Goal: Task Accomplishment & Management: Manage account settings

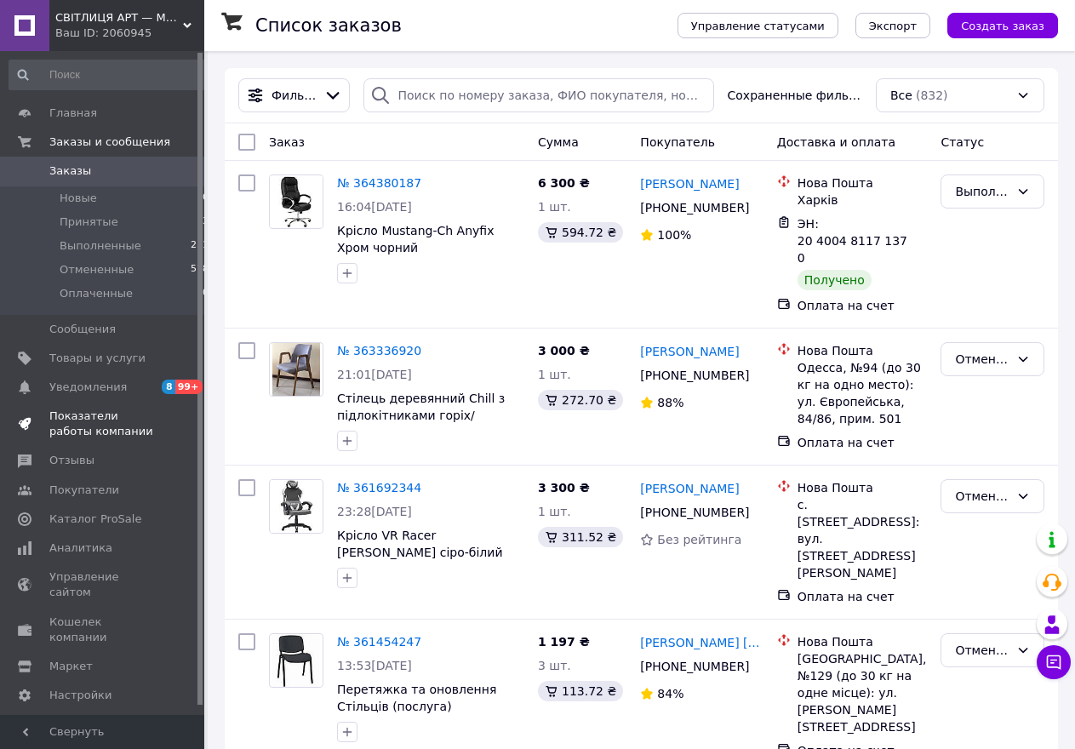
click at [77, 421] on span "Показатели работы компании" at bounding box center [103, 424] width 108 height 31
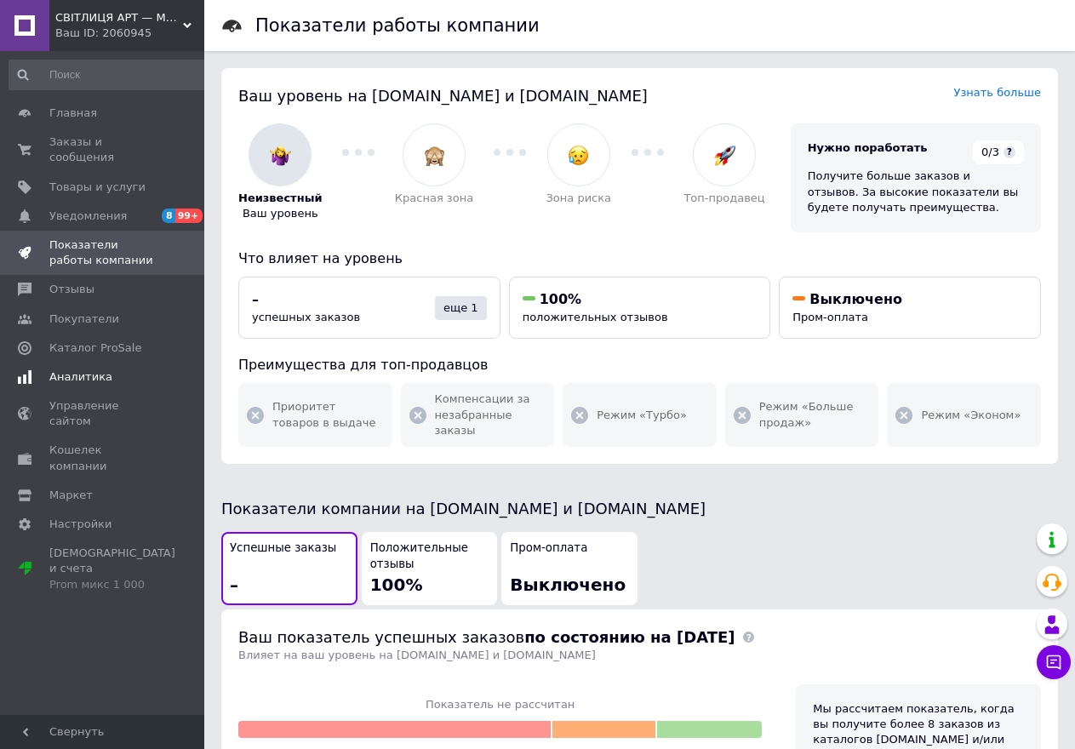
click at [80, 369] on span "Аналитика" at bounding box center [80, 376] width 63 height 15
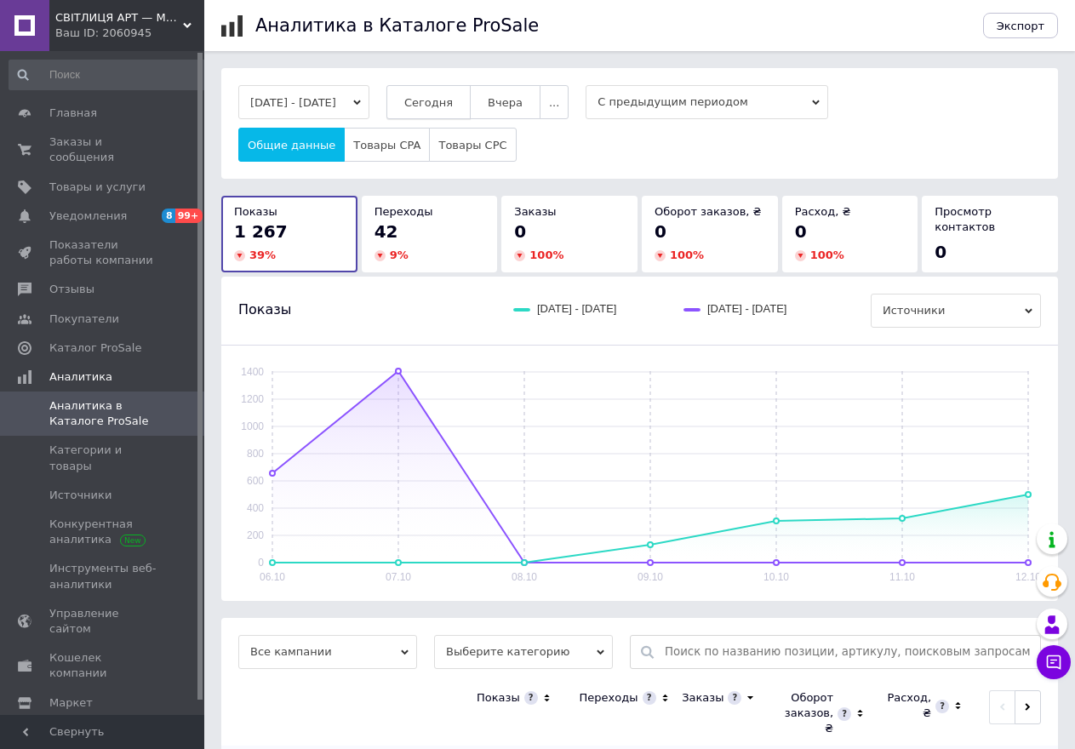
click at [453, 104] on span "Сегодня" at bounding box center [428, 102] width 49 height 13
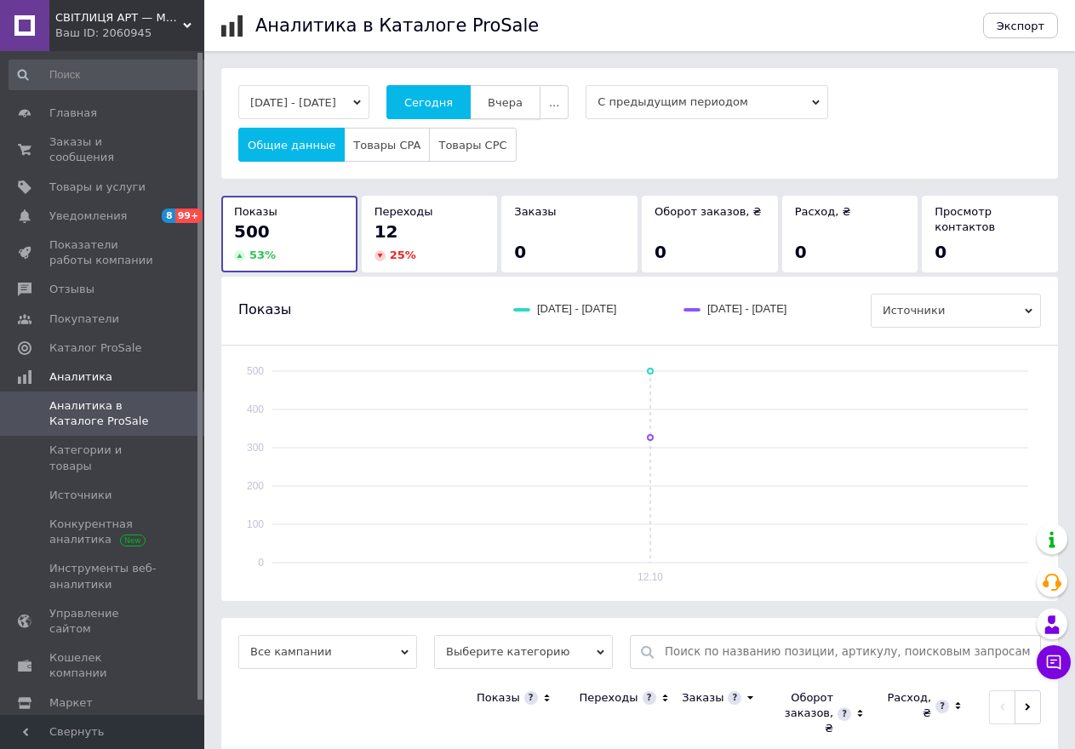
click at [523, 109] on span "Вчера" at bounding box center [505, 102] width 35 height 13
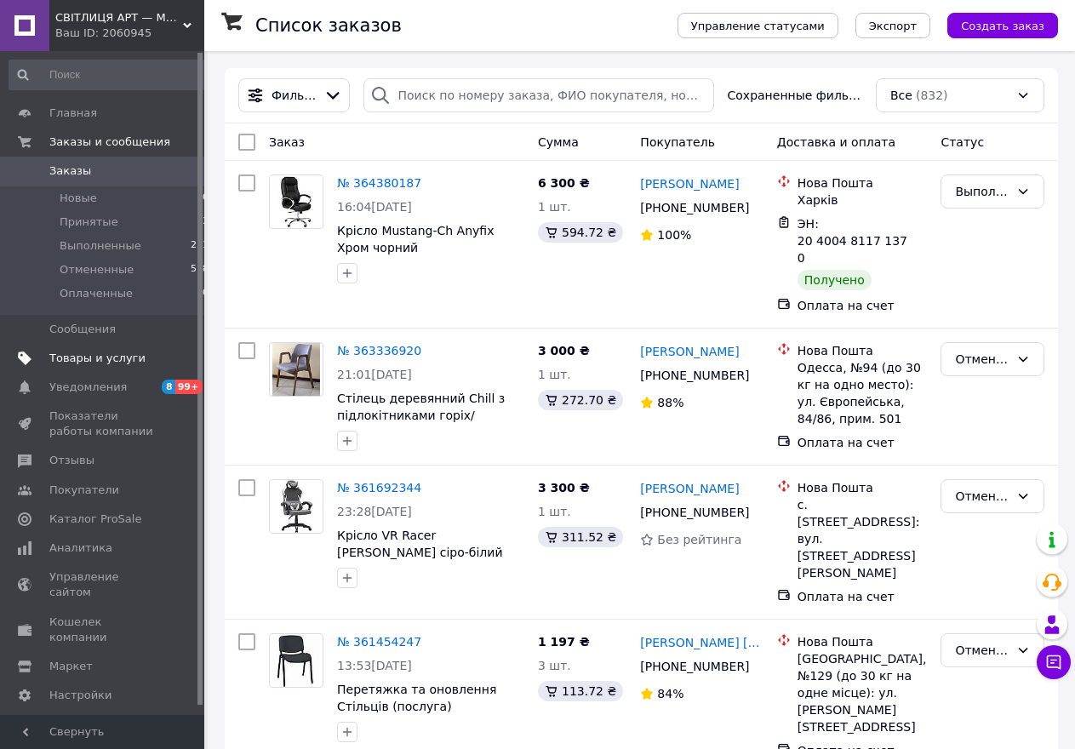
click at [84, 354] on span "Товары и услуги" at bounding box center [97, 358] width 96 height 15
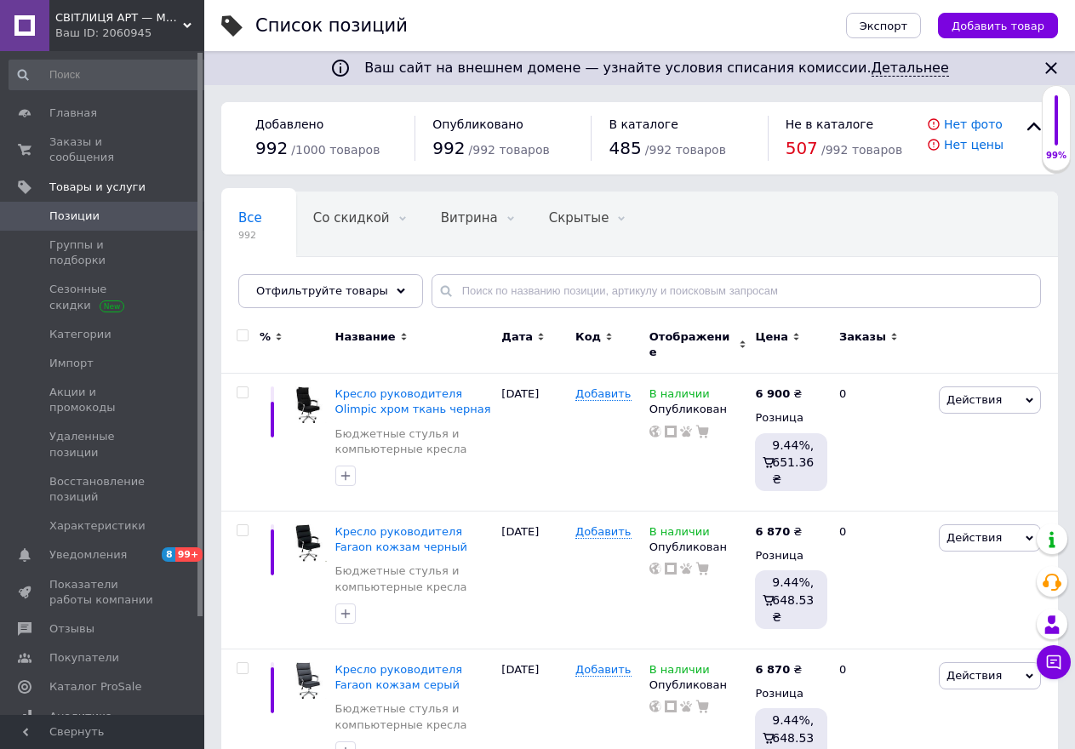
click at [91, 209] on span "Позиции" at bounding box center [74, 216] width 50 height 15
click at [102, 237] on span "Группы и подборки" at bounding box center [103, 252] width 108 height 31
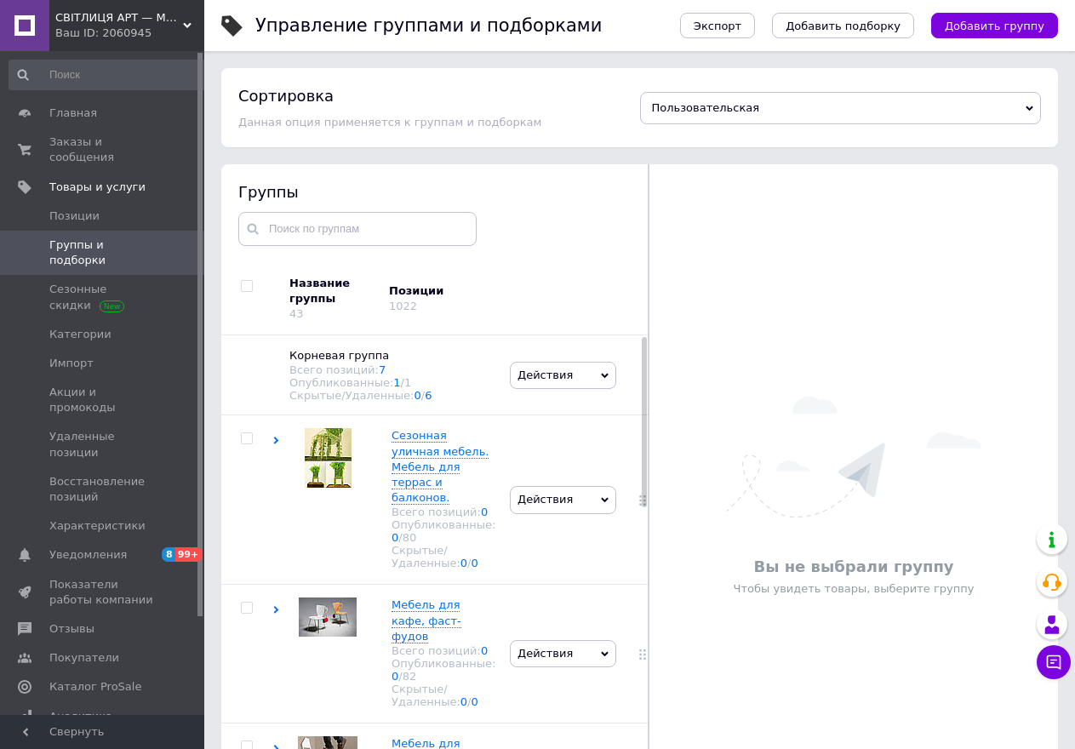
click at [642, 502] on div at bounding box center [644, 422] width 5 height 170
drag, startPoint x: 654, startPoint y: 604, endPoint x: 645, endPoint y: 557, distance: 48.6
click at [660, 600] on div "Вы не выбрали группу Чтобы увидеть товары, выберите группу" at bounding box center [853, 496] width 409 height 506
click at [642, 505] on div at bounding box center [644, 423] width 5 height 170
click at [642, 506] on div at bounding box center [644, 581] width 5 height 489
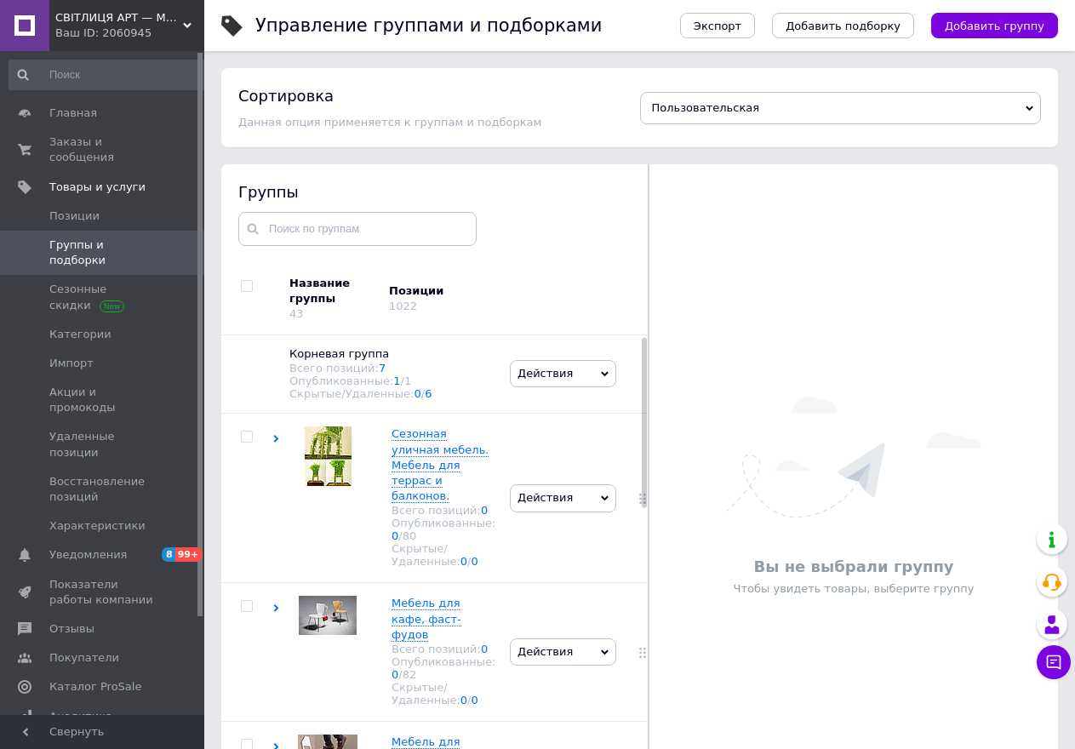
click at [643, 506] on div at bounding box center [644, 423] width 5 height 170
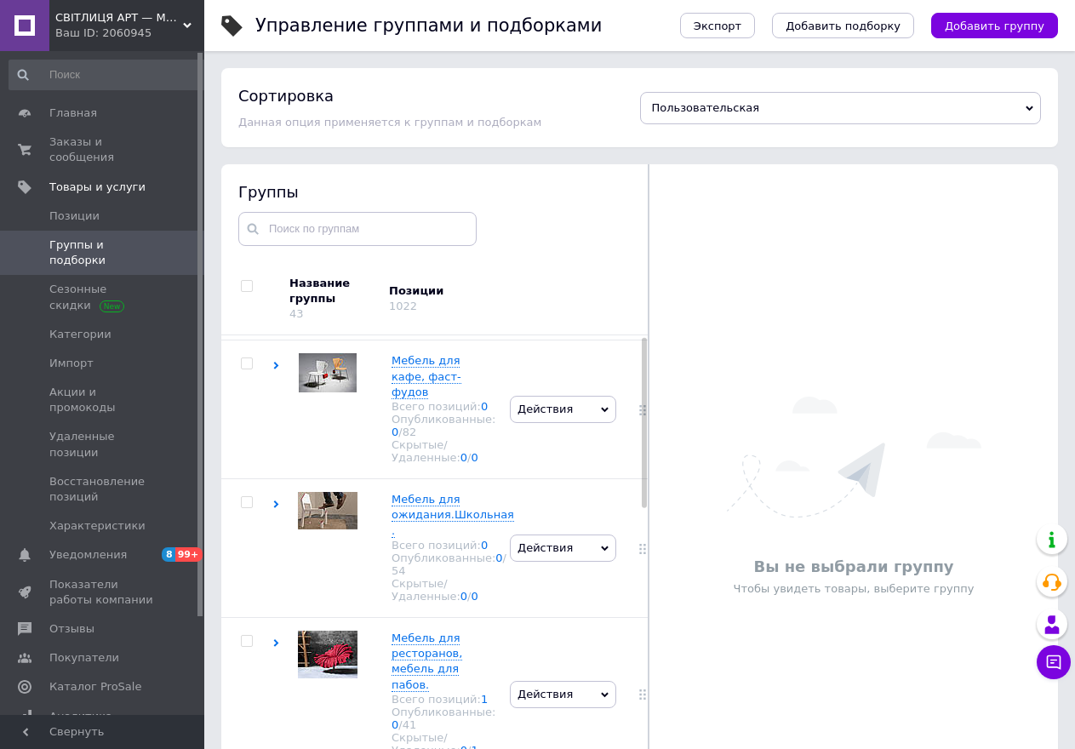
click at [643, 508] on div at bounding box center [644, 423] width 5 height 170
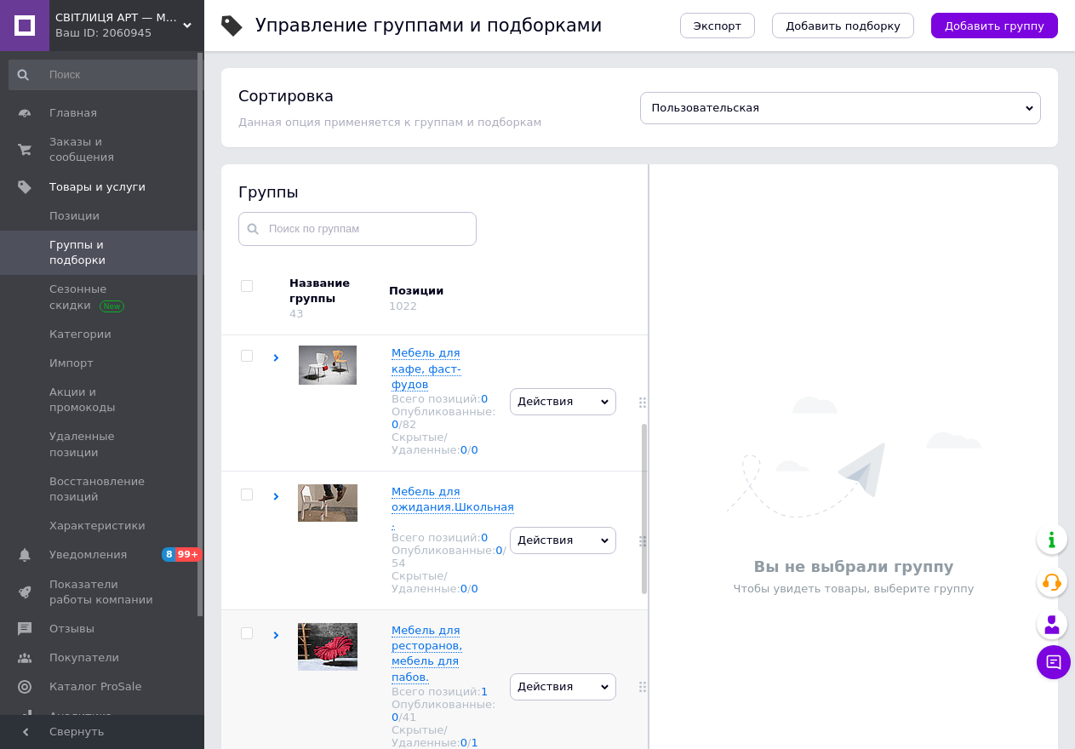
drag, startPoint x: 638, startPoint y: 707, endPoint x: 634, endPoint y: 692, distance: 15.9
click at [638, 706] on div at bounding box center [641, 686] width 43 height 154
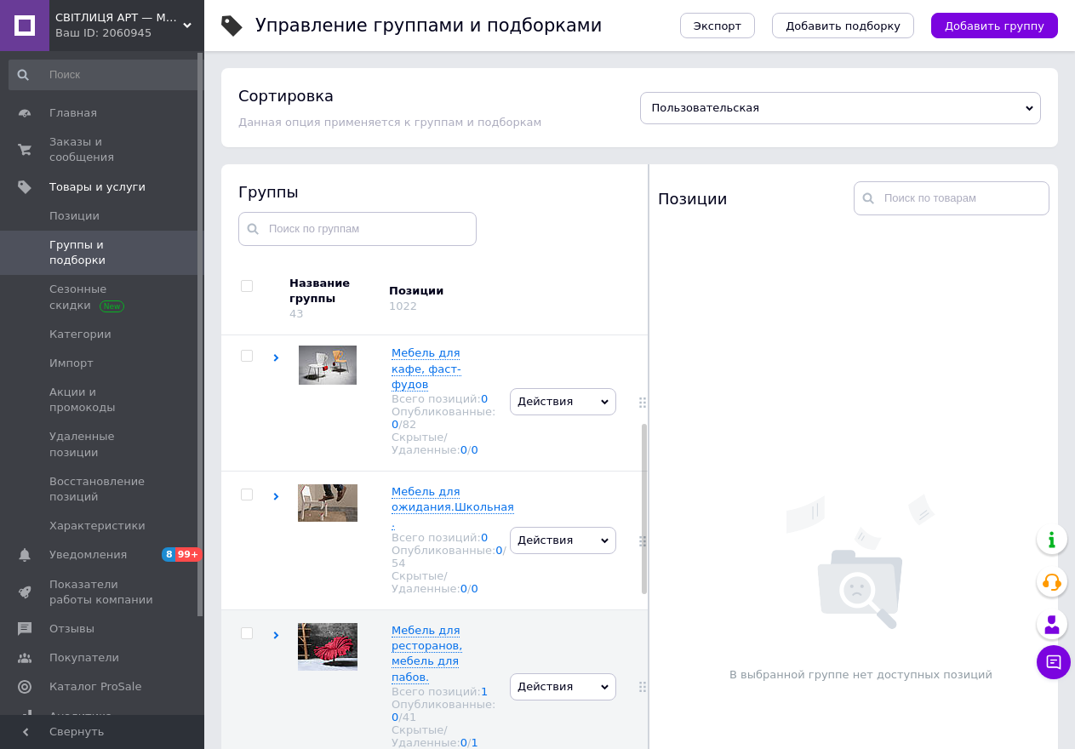
click at [643, 593] on div at bounding box center [644, 509] width 5 height 170
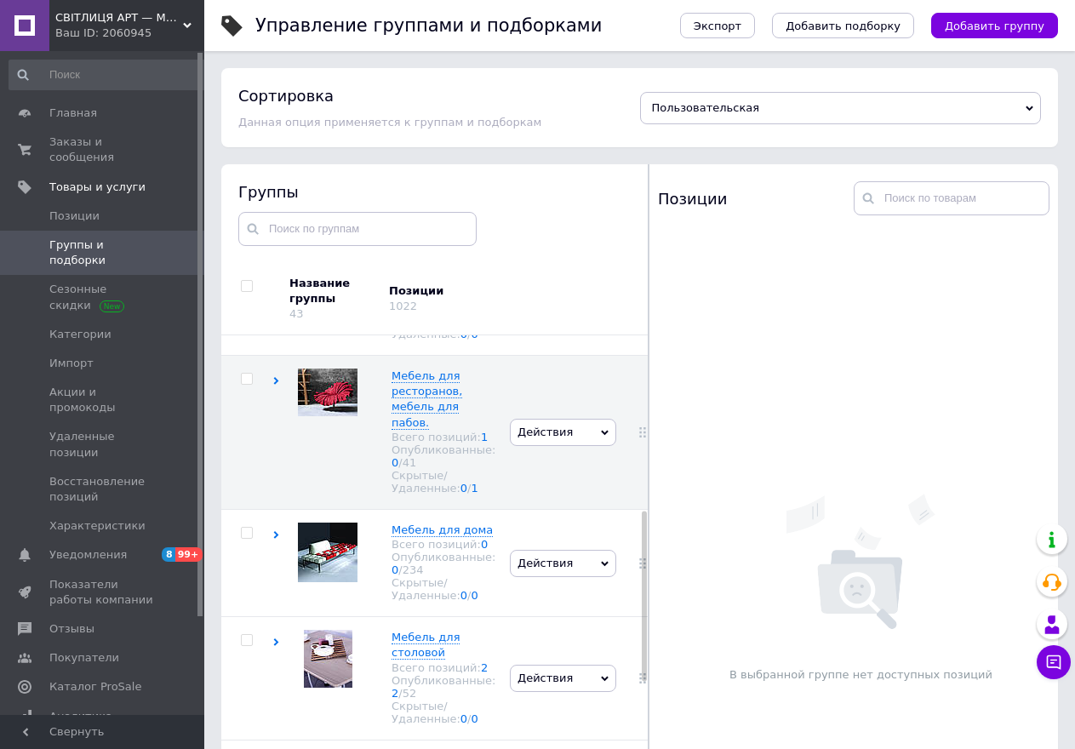
drag, startPoint x: 643, startPoint y: 597, endPoint x: 642, endPoint y: 628, distance: 31.5
click at [643, 597] on div at bounding box center [644, 581] width 5 height 489
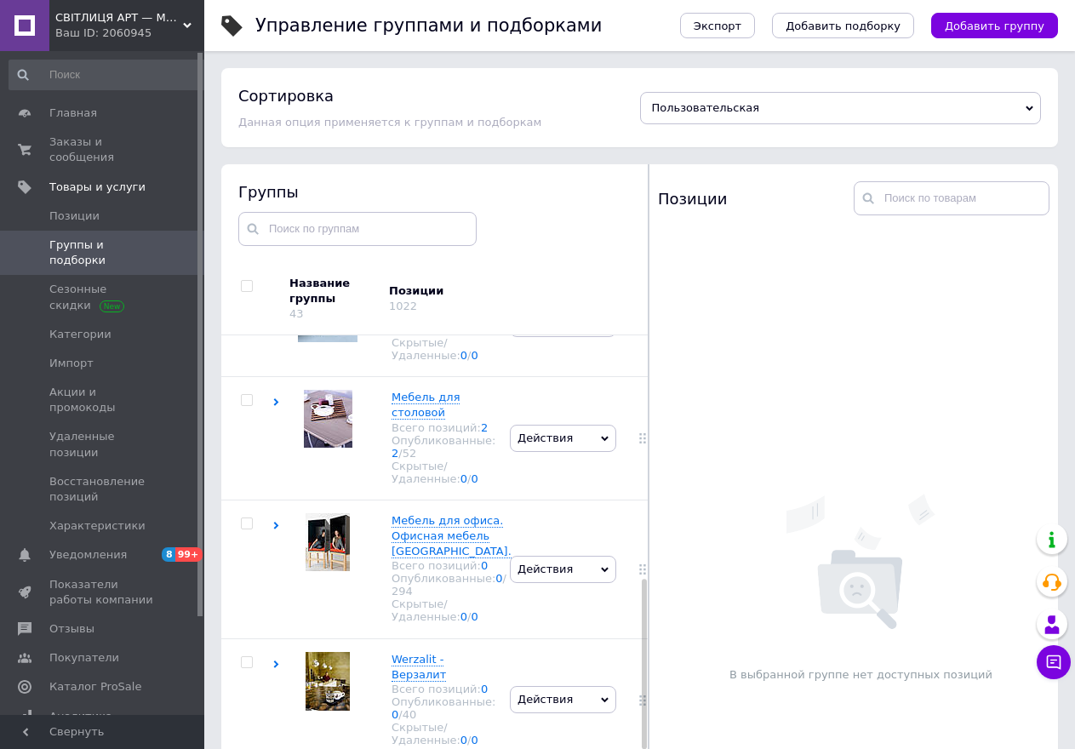
drag, startPoint x: 642, startPoint y: 628, endPoint x: 637, endPoint y: 754, distance: 126.0
click at [638, 728] on div "Корневая группа Всего позиций: 7 Опубликованные: 1 / 1 Скрытые/Удаленные: 0 / 6…" at bounding box center [434, 581] width 427 height 493
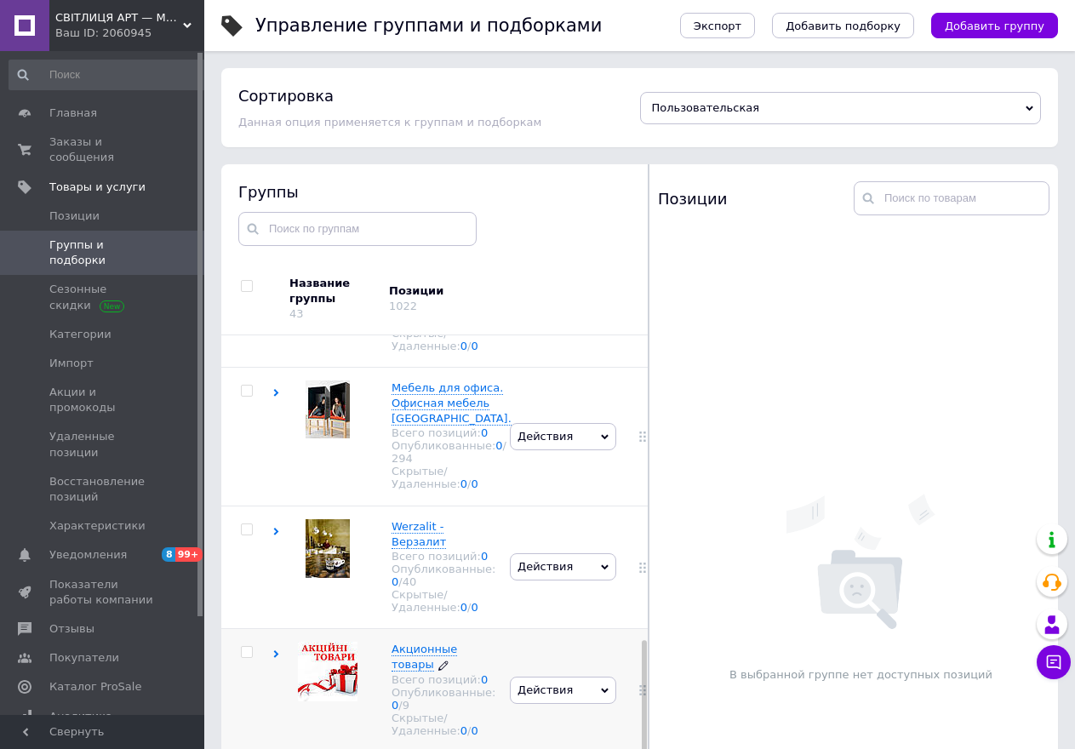
click at [451, 667] on span "Акционные товары Всего позиций: 0 Опубликованные: 0 / 9 Скрытые/Удаленные: 0 / 0" at bounding box center [444, 689] width 104 height 94
click at [643, 699] on div at bounding box center [644, 692] width 5 height 156
click at [643, 701] on div at bounding box center [644, 692] width 5 height 156
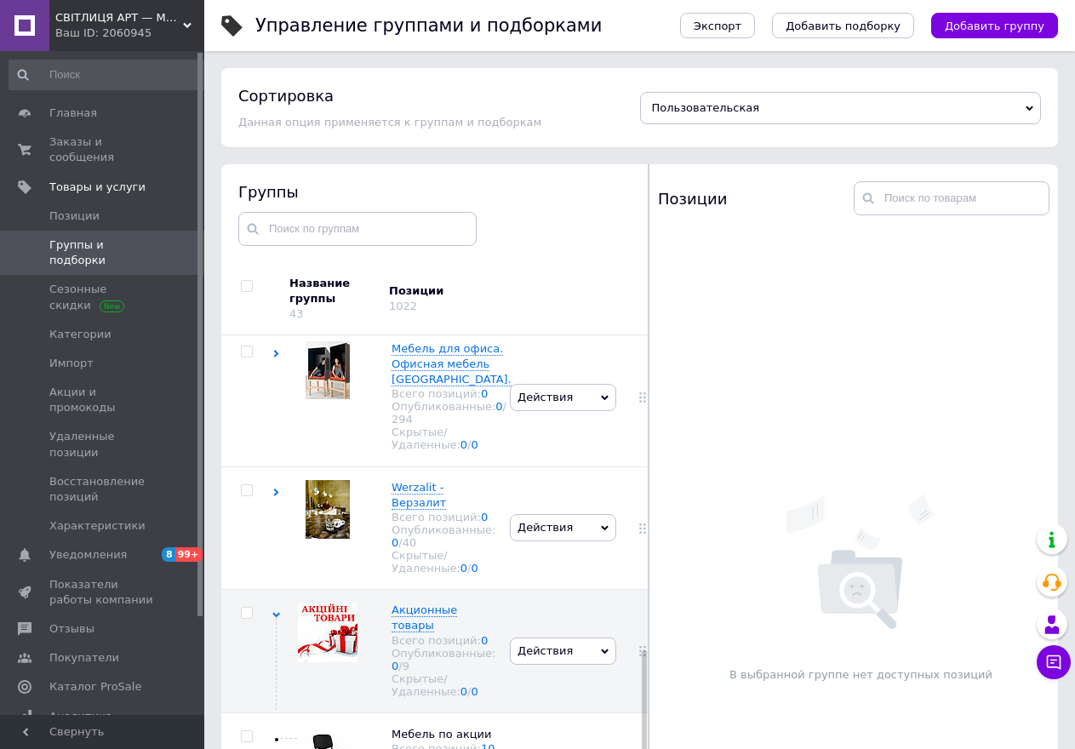
scroll to position [991, 0]
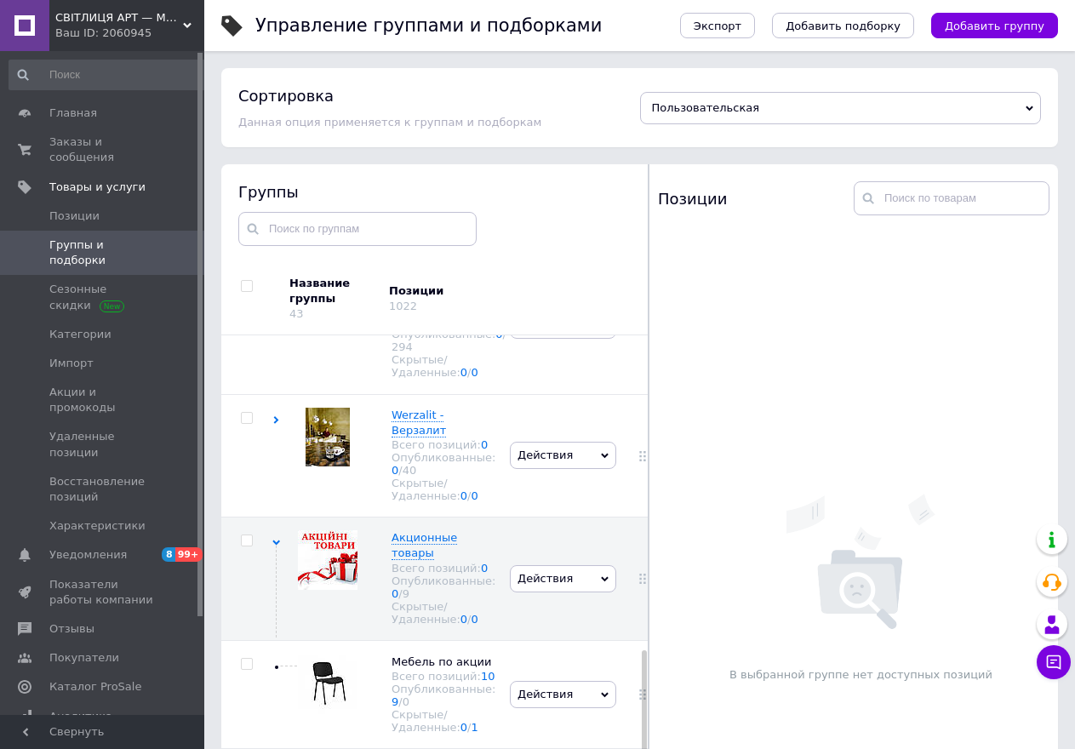
drag, startPoint x: 643, startPoint y: 702, endPoint x: 645, endPoint y: 740, distance: 37.5
click at [645, 740] on div "Группы Название группы 43 Позиции 1022 Корневая группа Всего позиций: 7 Опублик…" at bounding box center [434, 496] width 427 height 664
click at [454, 655] on span "Мебель по акции" at bounding box center [442, 661] width 100 height 13
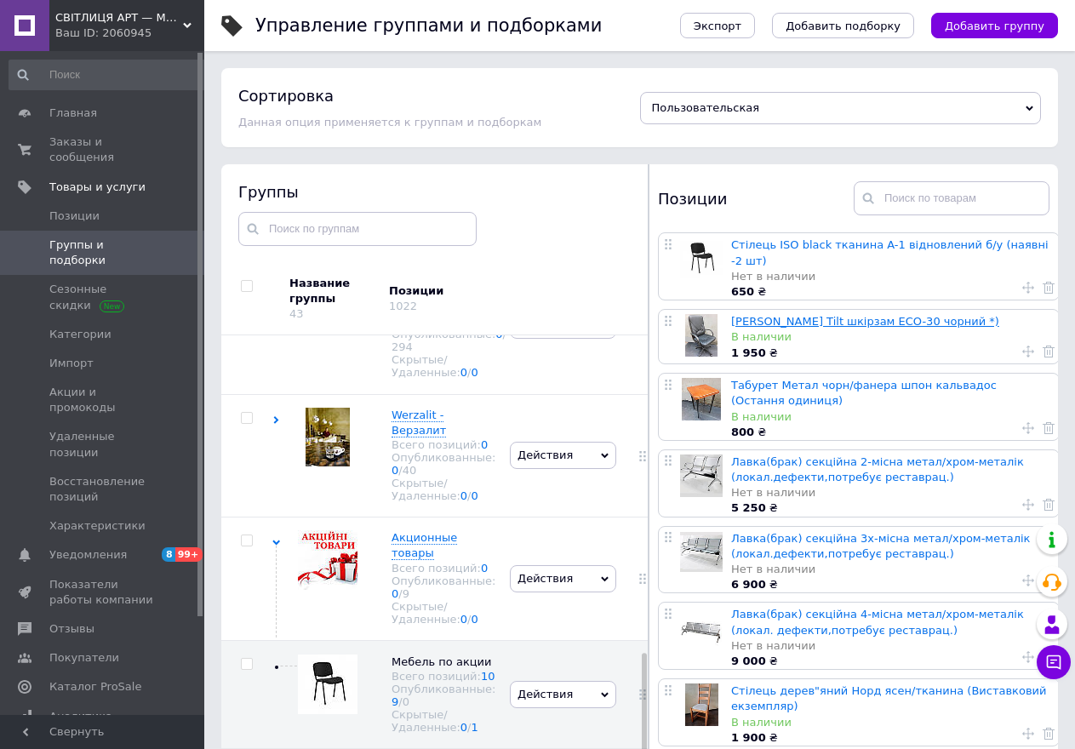
click at [816, 318] on link "[PERSON_NAME] Tilt шкірзам ECO-30 чорний *)" at bounding box center [865, 321] width 268 height 13
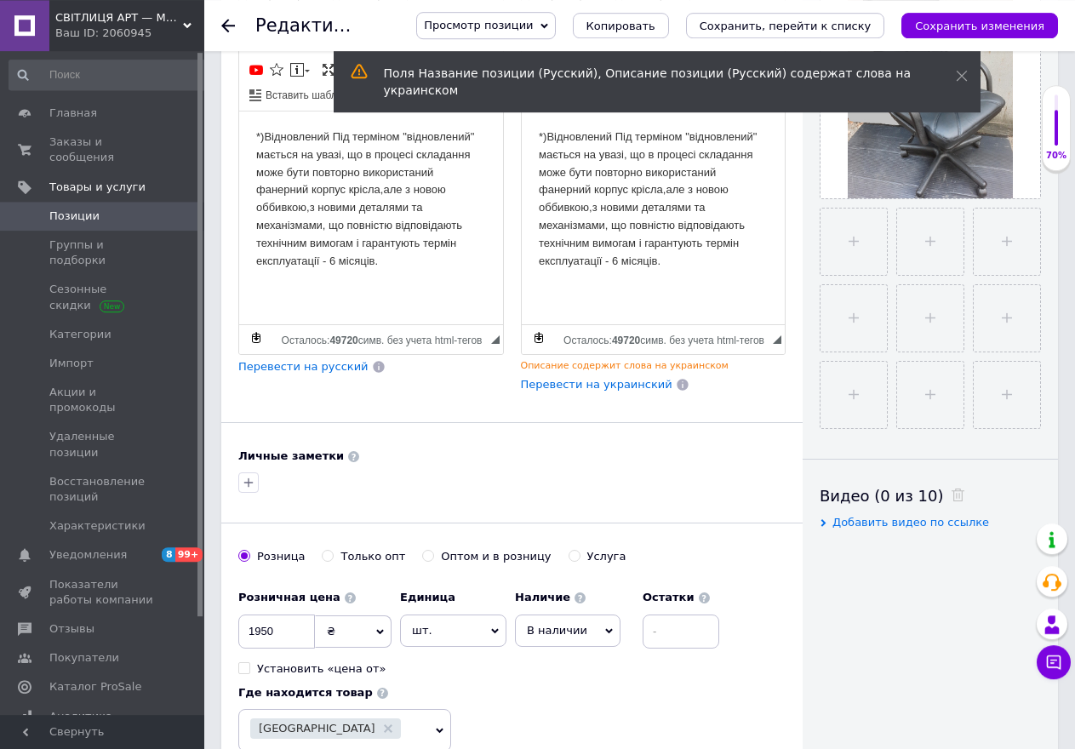
scroll to position [620, 0]
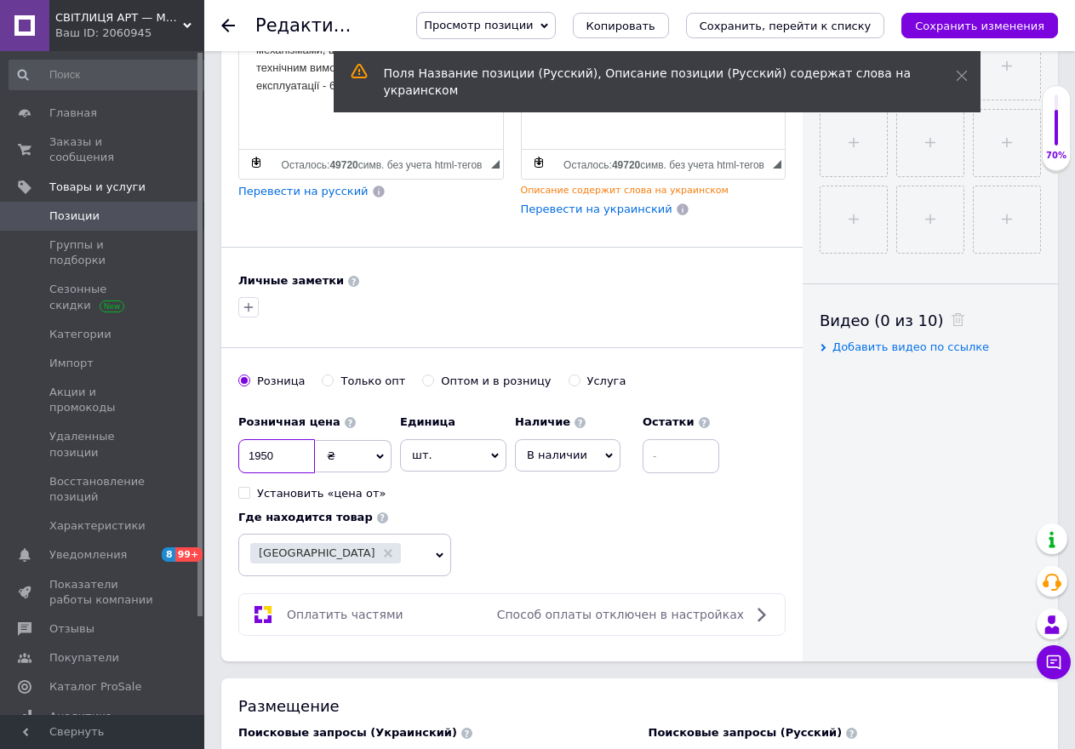
click at [260, 460] on input "1950" at bounding box center [276, 456] width 77 height 34
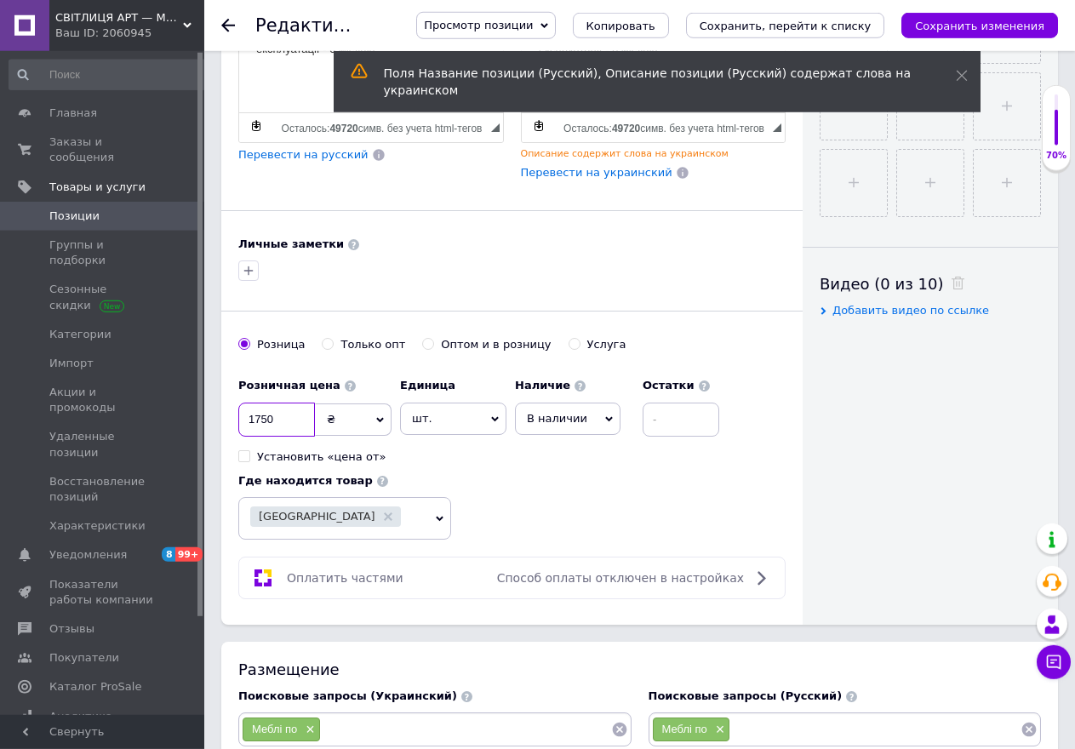
type input "1750"
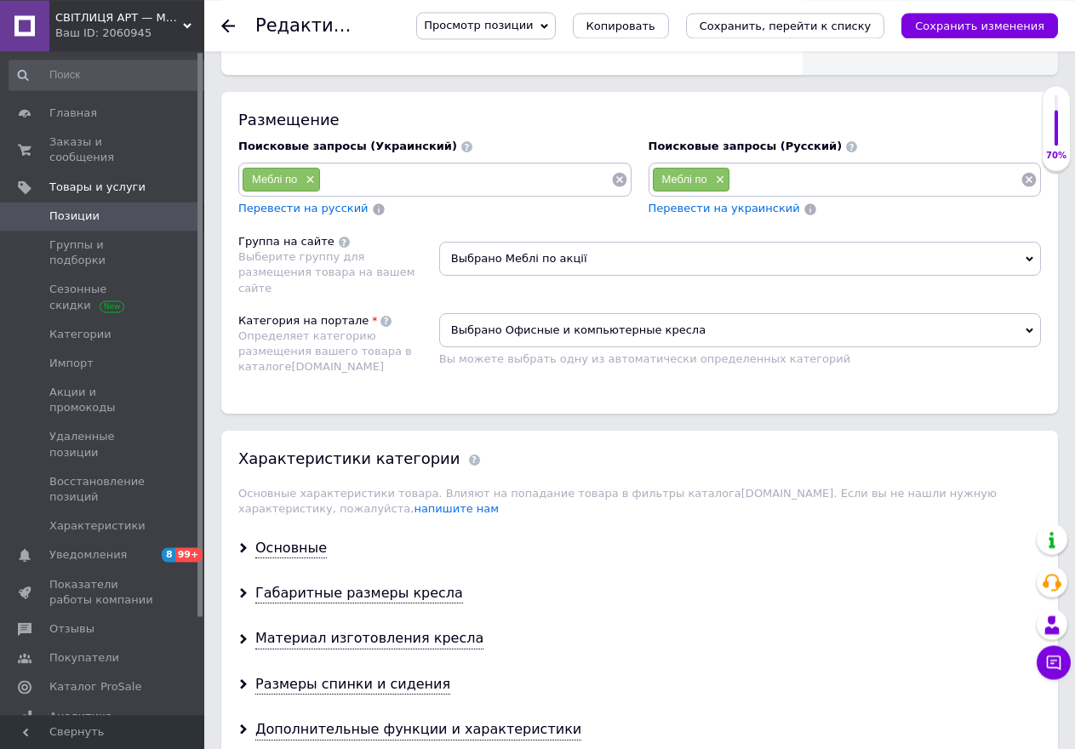
scroll to position [1160, 0]
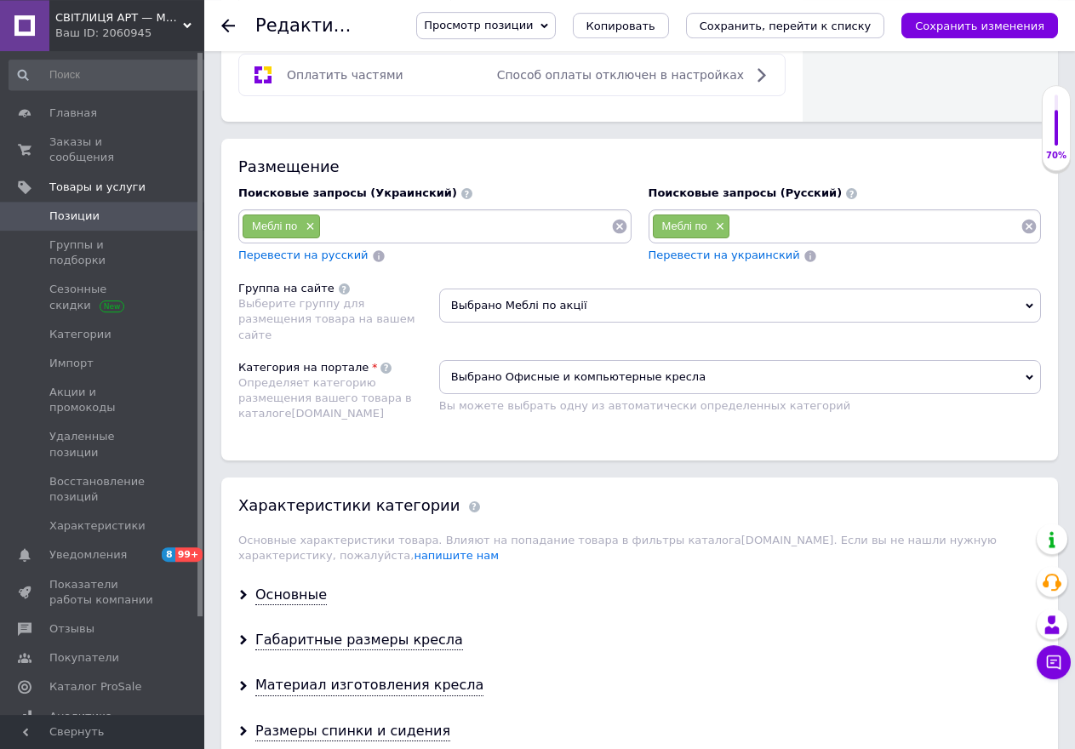
click at [330, 221] on input at bounding box center [466, 227] width 290 height 26
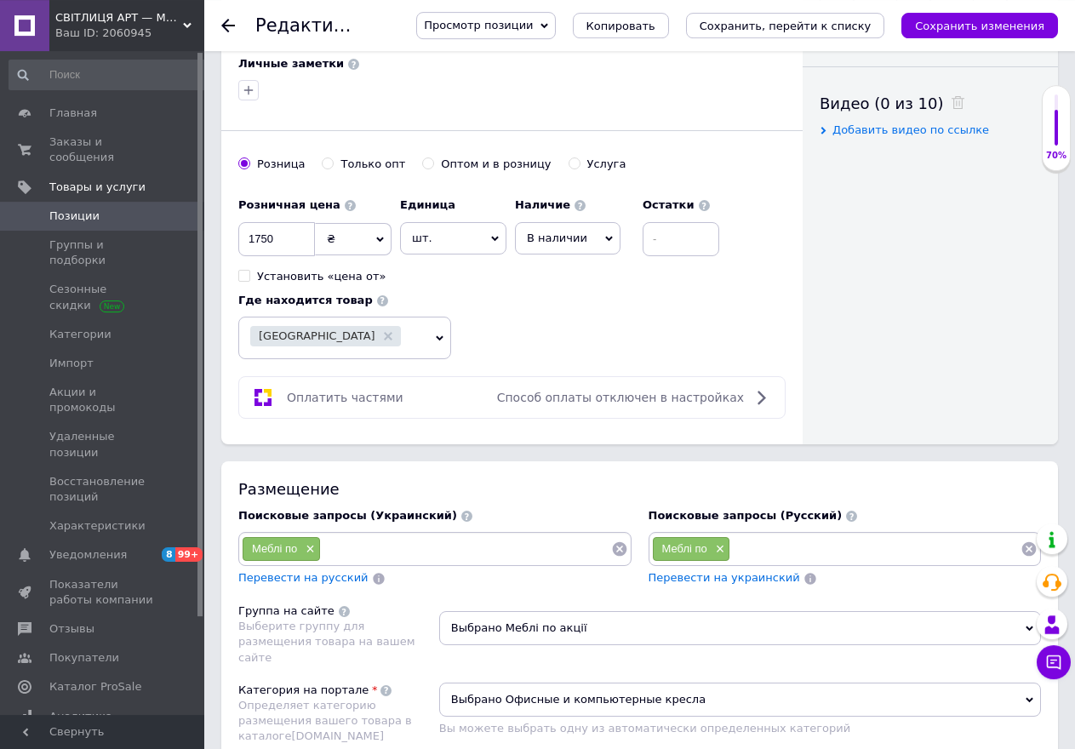
scroll to position [843, 0]
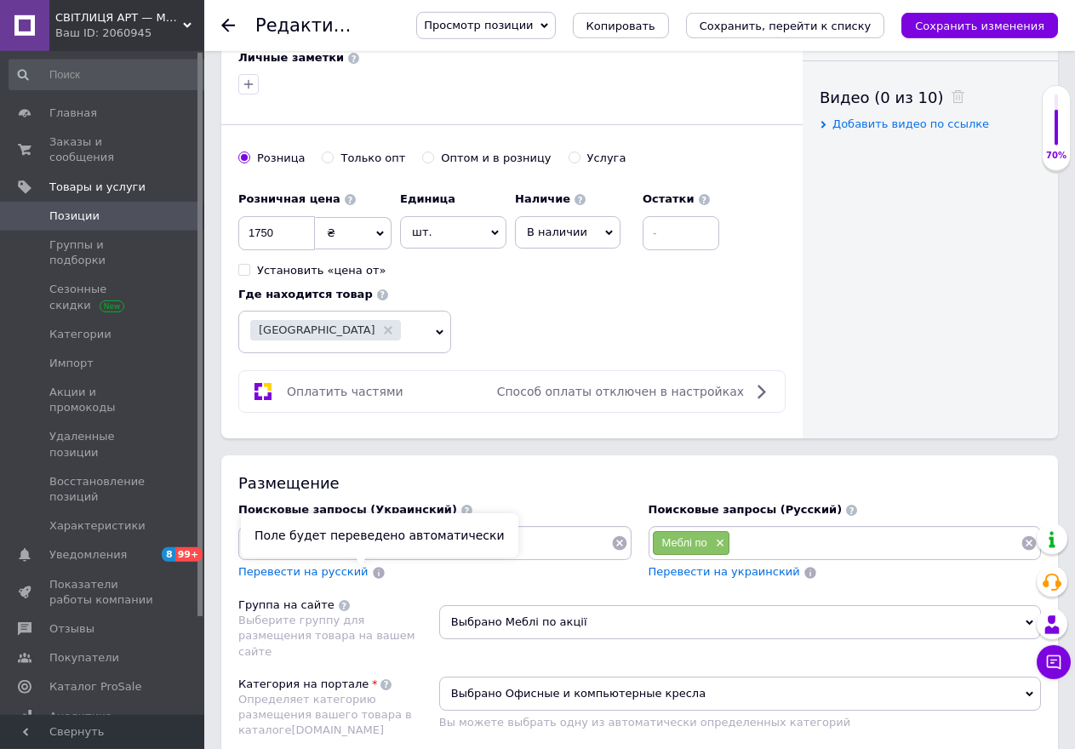
type input "R"
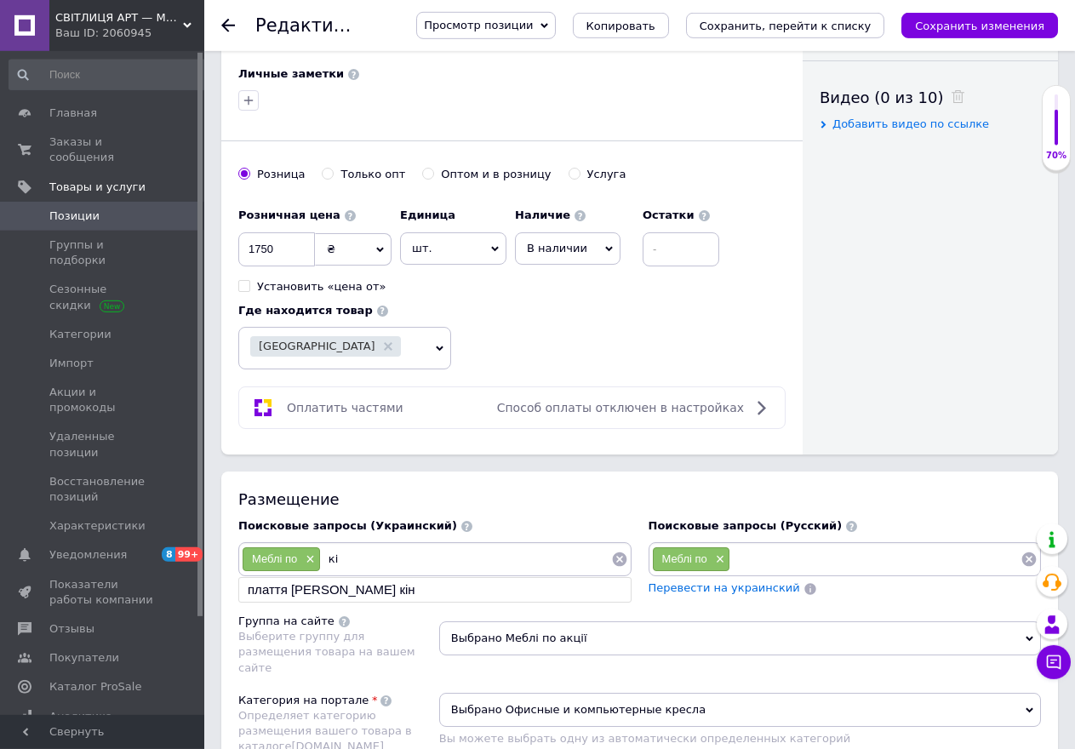
type input "к"
type input "Крісло керівника за третину ціни"
click at [542, 550] on input "Крісло керівника за третину ціни" at bounding box center [466, 559] width 290 height 26
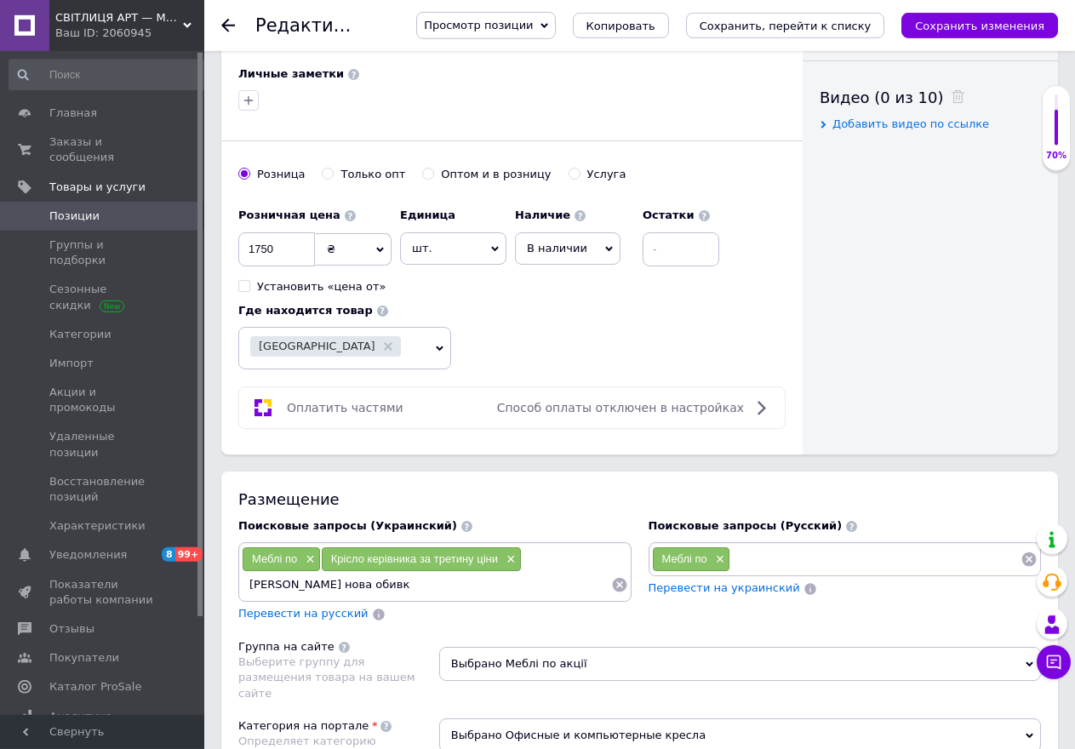
type input "[PERSON_NAME] нова обивка"
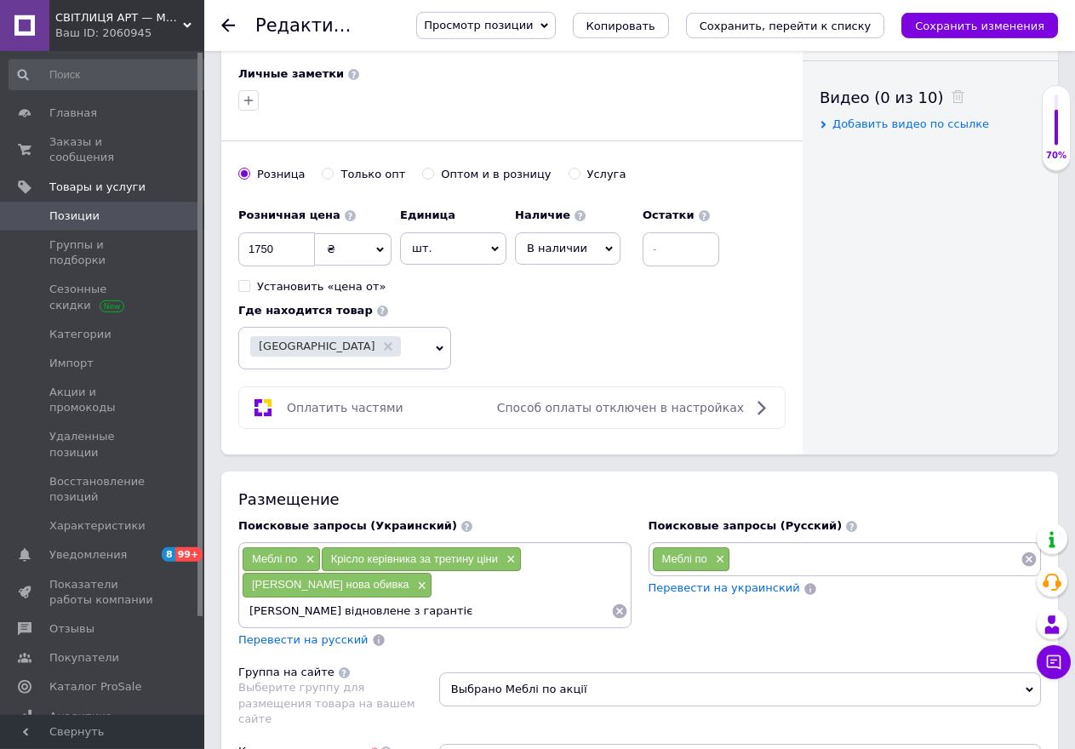
type input "[PERSON_NAME] відновлене з гарантією"
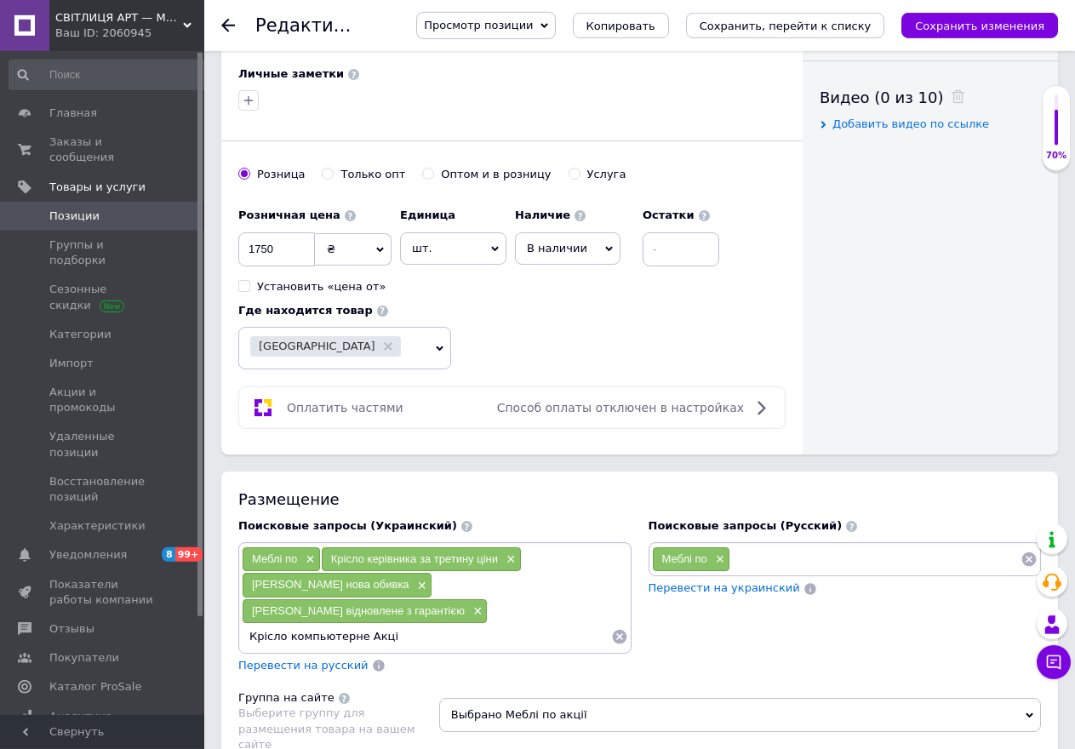
type input "Крісло компьютерне Акція"
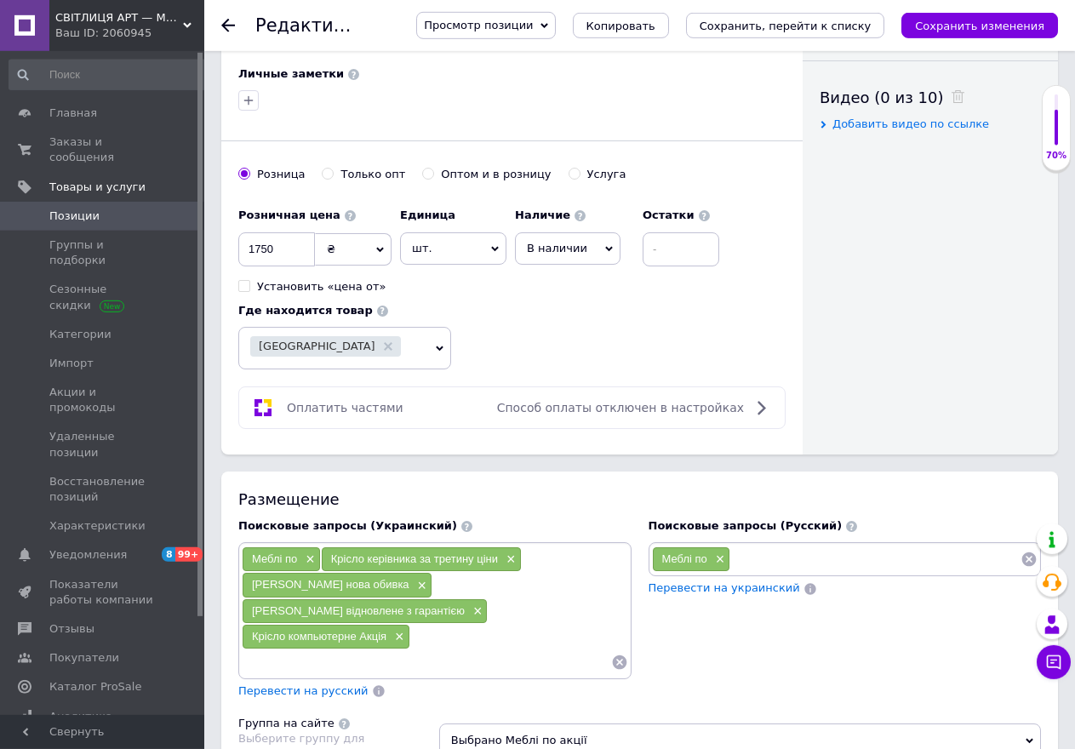
click at [418, 594] on div "Меблі по × Крісло керівника за третину ціни × [PERSON_NAME] нова обивка × [PERS…" at bounding box center [435, 610] width 386 height 128
click at [253, 649] on input at bounding box center [426, 662] width 369 height 26
type input "[PERSON_NAME] економія 70%"
click at [257, 649] on input at bounding box center [426, 662] width 369 height 26
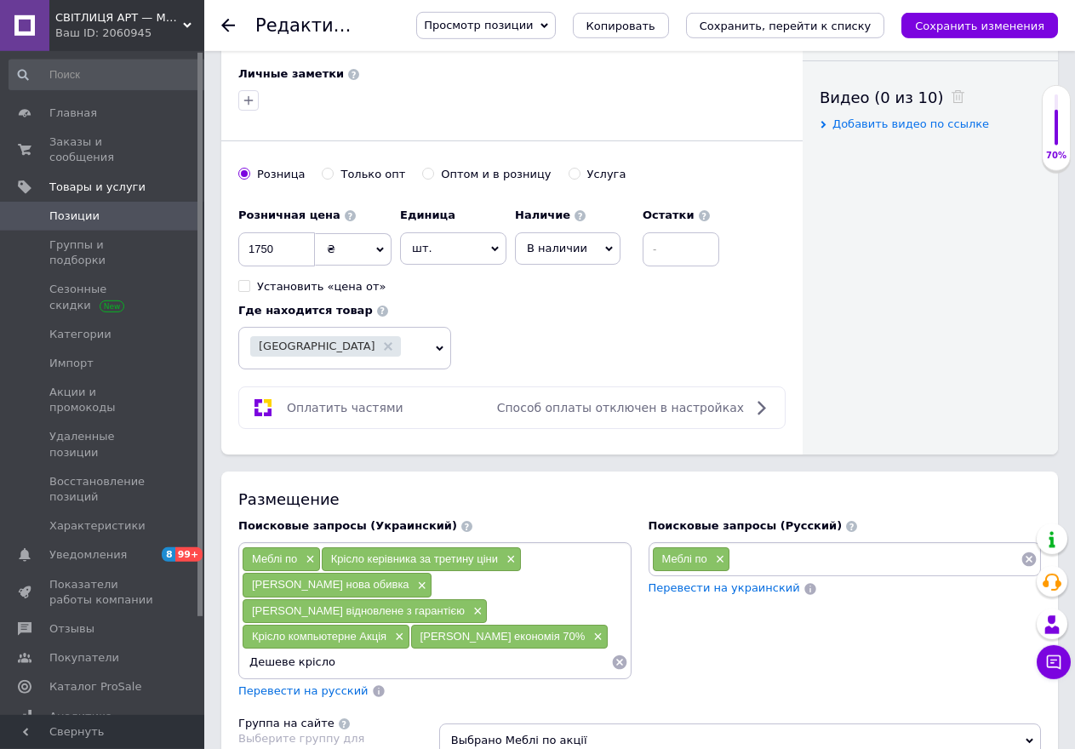
click at [341, 649] on input "Дешеве крісло" at bounding box center [426, 662] width 369 height 26
click at [325, 649] on input "Дешеве крісло відновлено 100%" at bounding box center [426, 662] width 369 height 26
click at [345, 649] on input "Дешеве [PERSON_NAME] відновлено 100%" at bounding box center [426, 662] width 369 height 26
click at [439, 649] on input "Дешеве крісло керівника відновлено 100%" at bounding box center [426, 662] width 369 height 26
type input "Дешеве крісло керівника відновлення 100%"
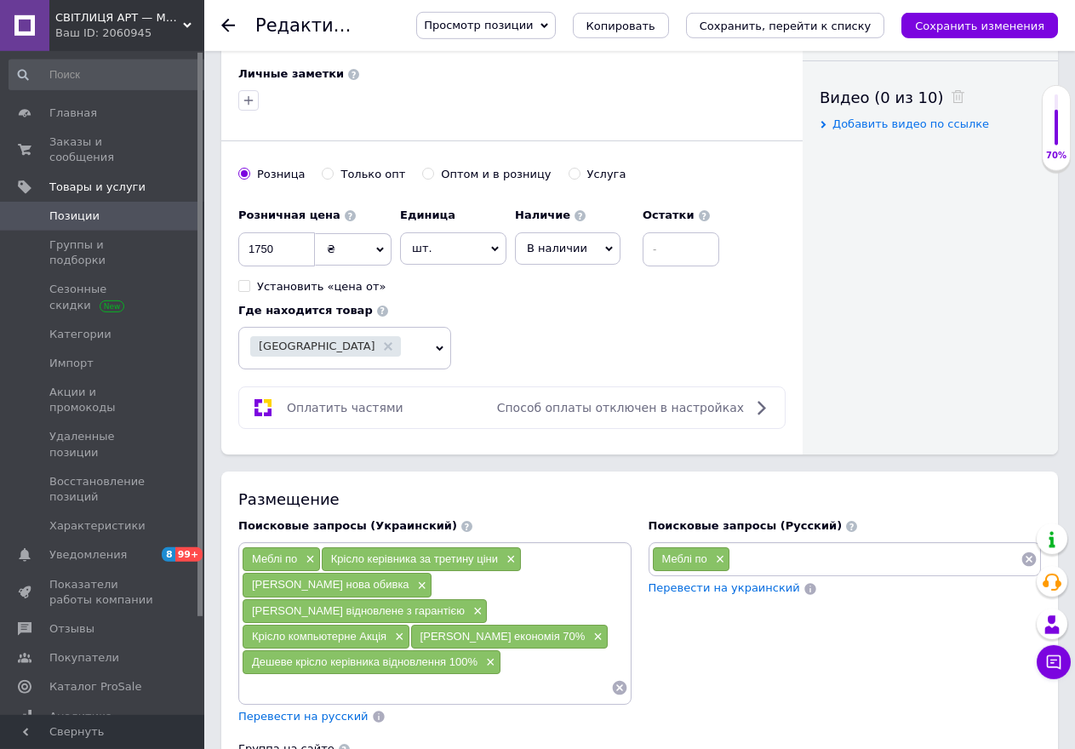
click at [252, 675] on input at bounding box center [426, 688] width 369 height 26
type input "Крісло для економних перетягнуте"
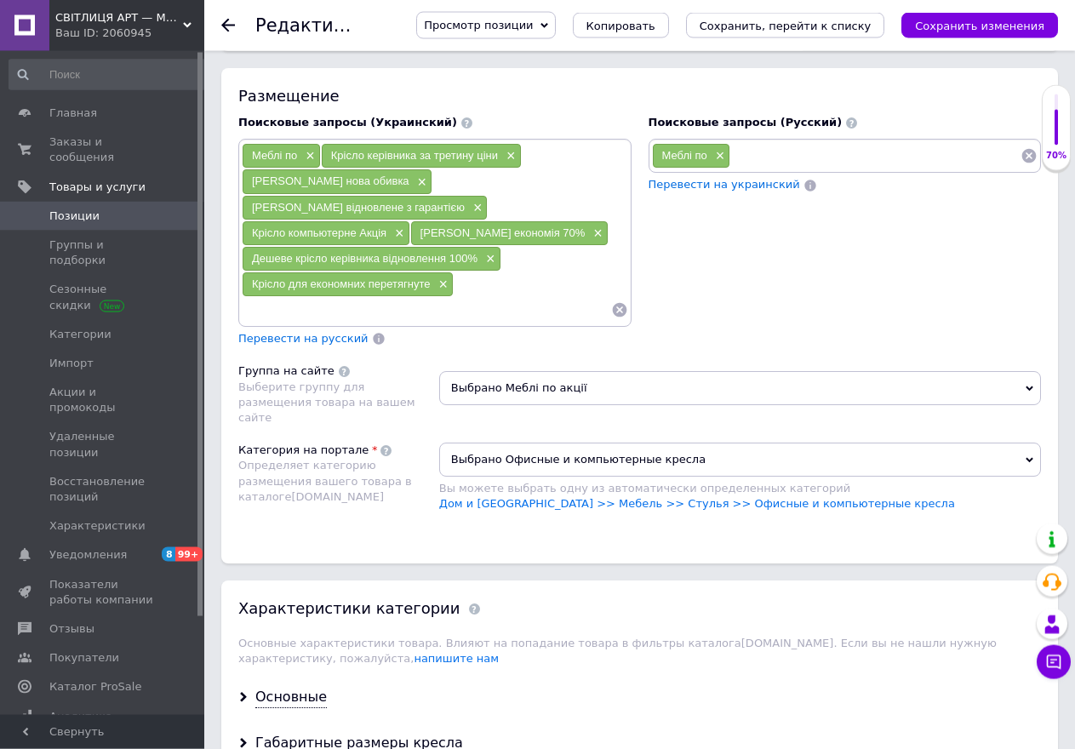
scroll to position [837, 0]
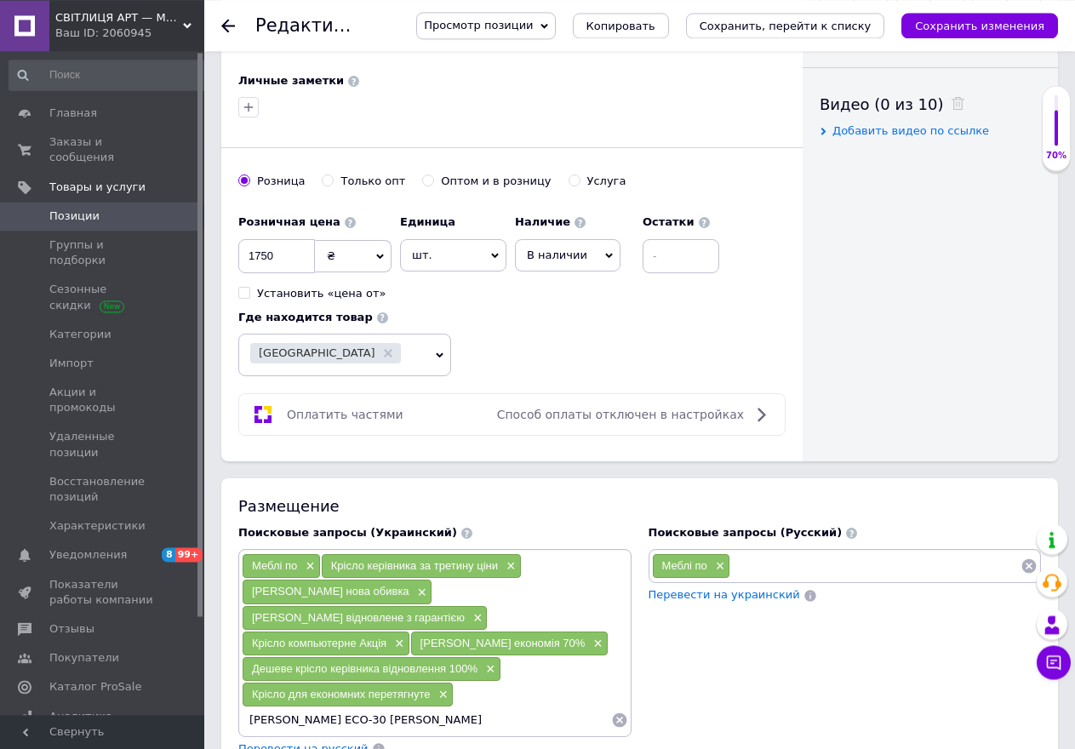
type input "[PERSON_NAME] ЕСО-30 [PERSON_NAME]"
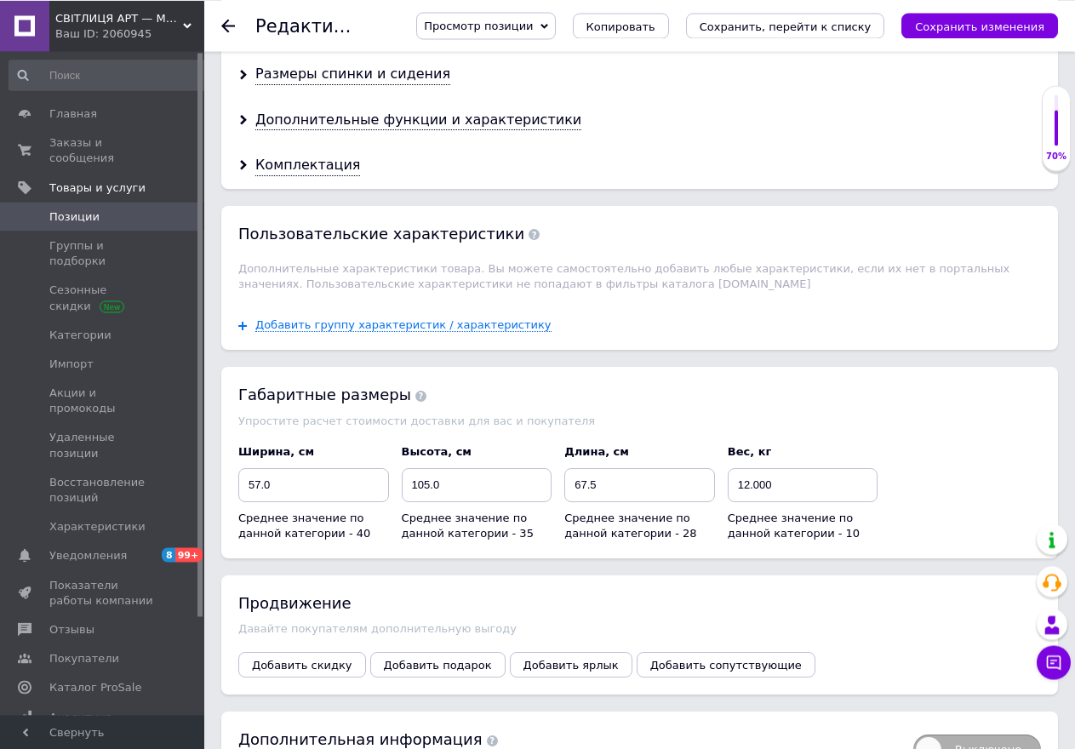
scroll to position [2090, 0]
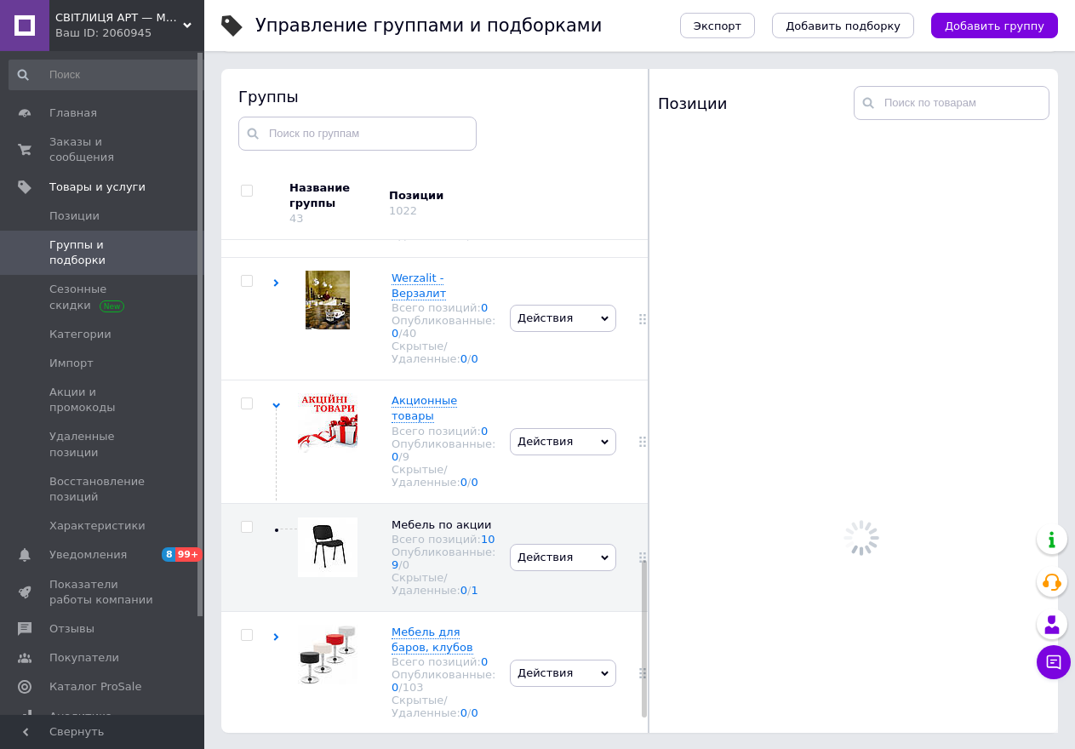
scroll to position [96, 0]
